Goal: Transaction & Acquisition: Purchase product/service

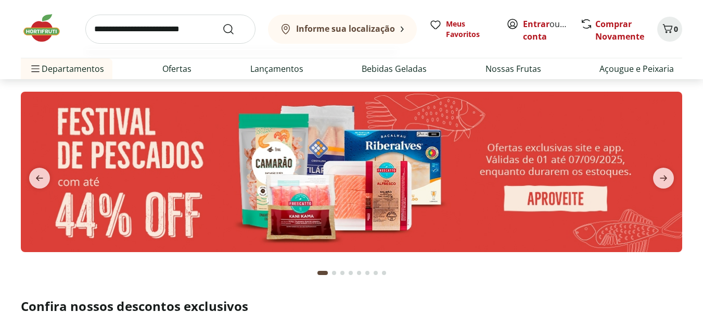
click at [172, 29] on input "search" at bounding box center [170, 29] width 170 height 29
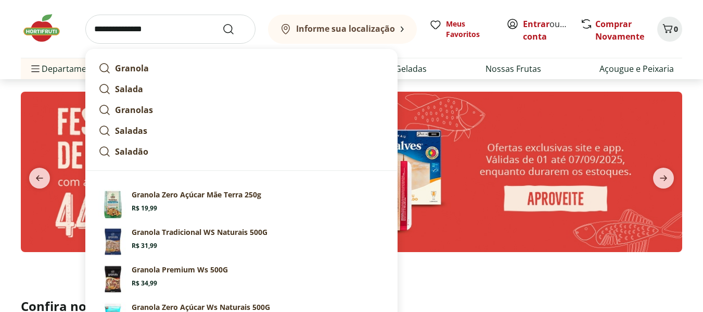
type input "**********"
click at [222, 23] on button "Submit Search" at bounding box center [234, 29] width 25 height 12
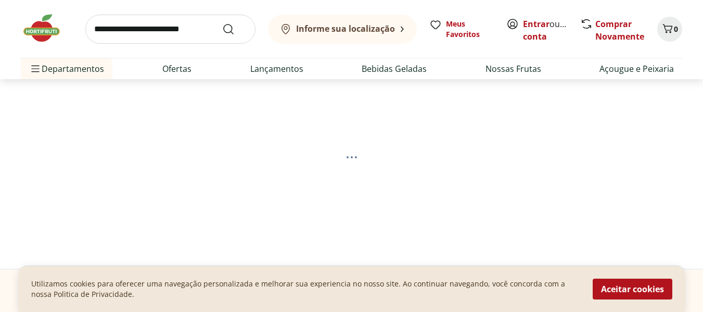
select select "**********"
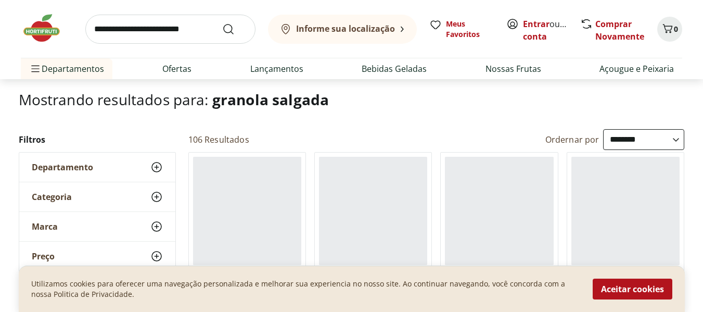
scroll to position [52, 0]
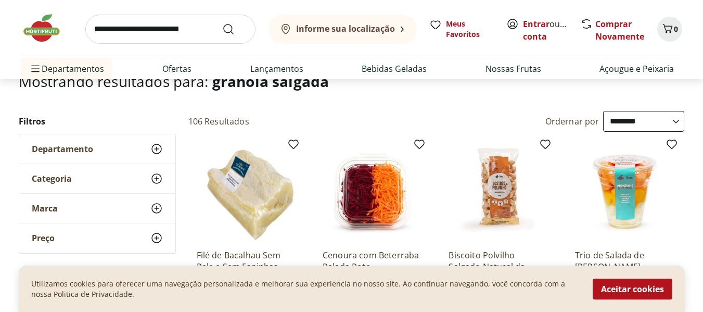
drag, startPoint x: 638, startPoint y: 293, endPoint x: 692, endPoint y: 282, distance: 55.8
click at [640, 293] on button "Aceitar cookies" at bounding box center [633, 288] width 80 height 21
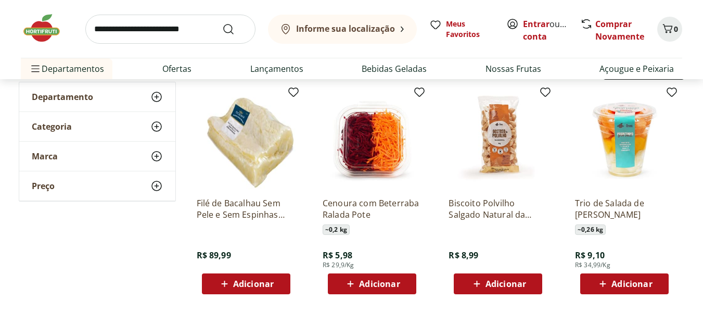
scroll to position [0, 0]
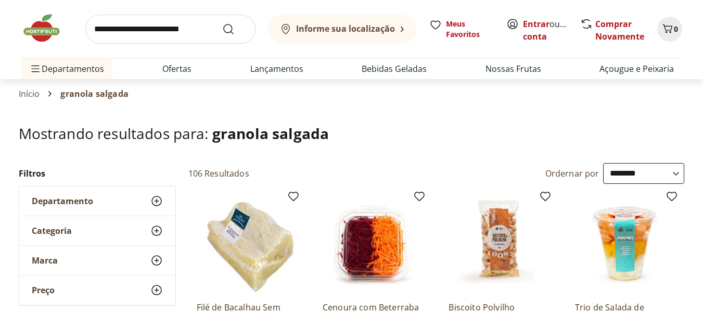
click at [151, 26] on input "search" at bounding box center [170, 29] width 170 height 29
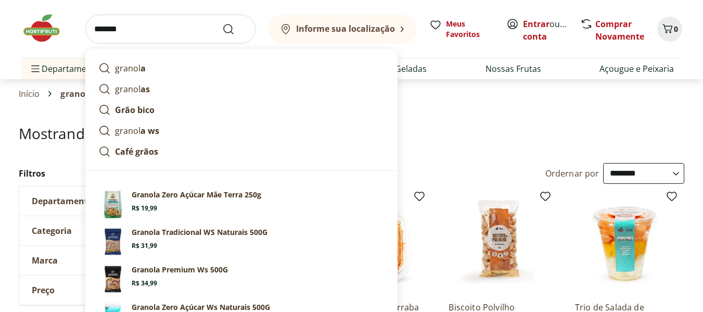
type input "*******"
click at [222, 23] on button "Submit Search" at bounding box center [234, 29] width 25 height 12
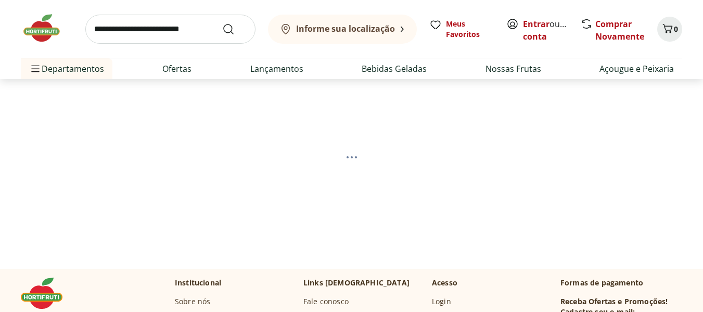
select select "**********"
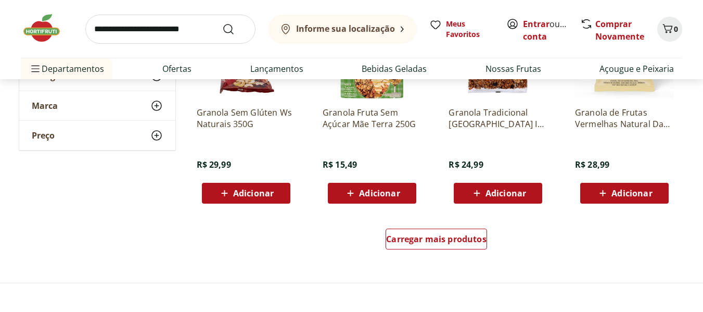
scroll to position [677, 0]
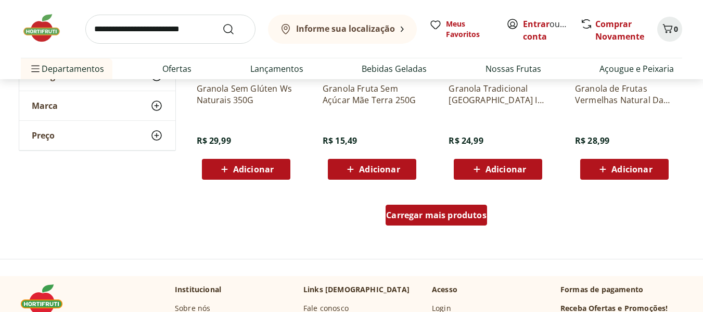
click at [421, 216] on span "Carregar mais produtos" at bounding box center [436, 215] width 100 height 8
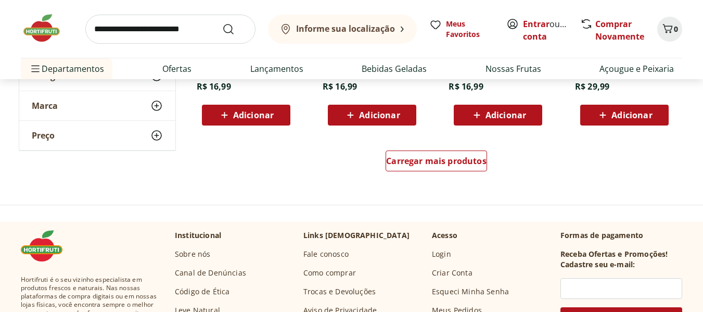
scroll to position [1405, 0]
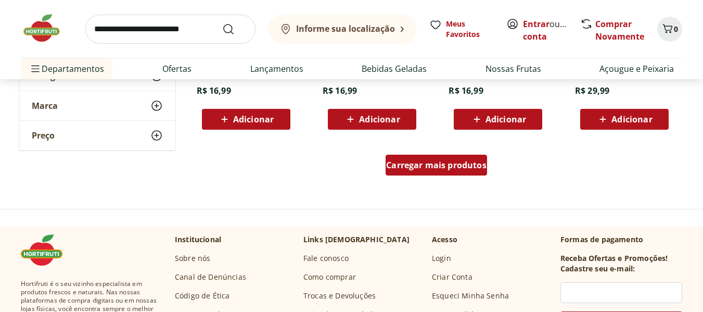
click at [433, 171] on div "Carregar mais produtos" at bounding box center [437, 165] width 102 height 21
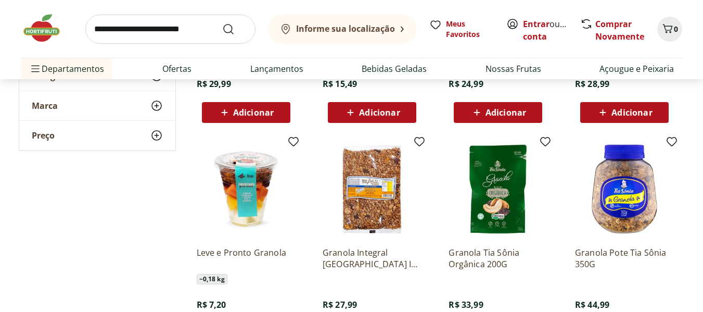
scroll to position [729, 0]
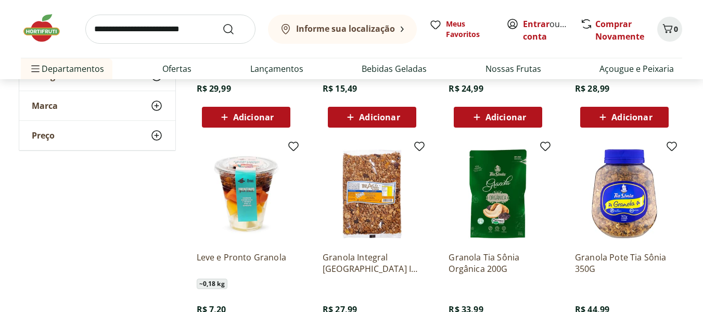
click at [619, 202] on img at bounding box center [624, 193] width 99 height 99
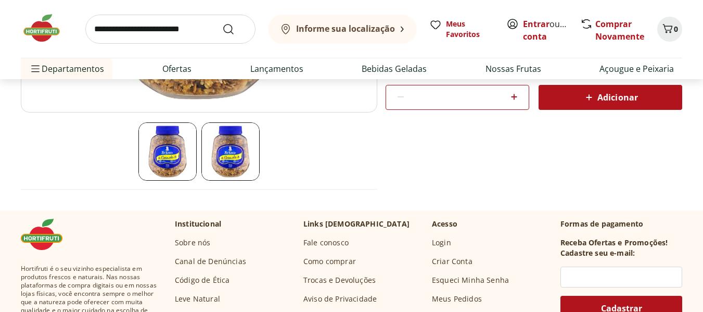
scroll to position [104, 0]
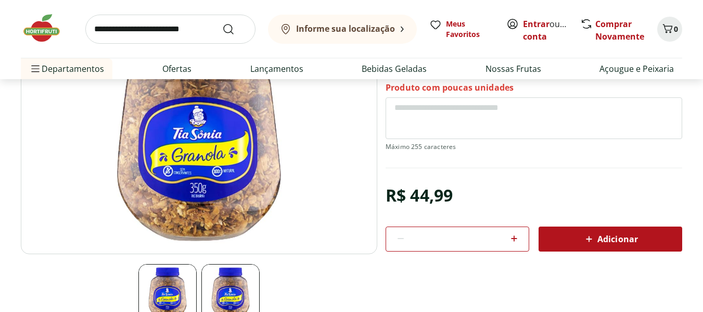
click at [216, 297] on img at bounding box center [230, 293] width 58 height 58
click at [225, 215] on img at bounding box center [199, 129] width 357 height 250
